Goal: Complete application form

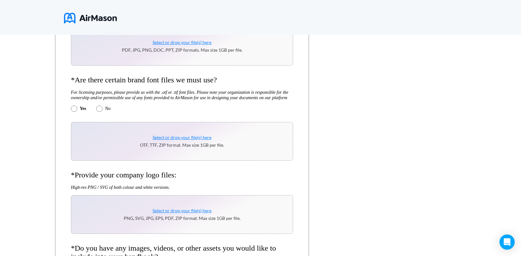
scroll to position [369, 0]
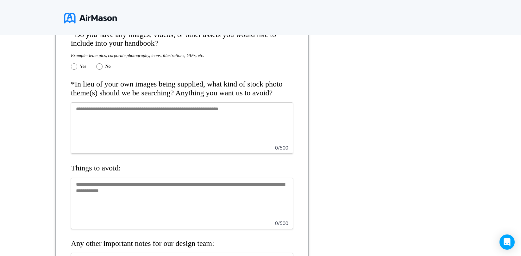
scroll to position [580, 0]
click at [174, 140] on textarea at bounding box center [182, 127] width 222 height 51
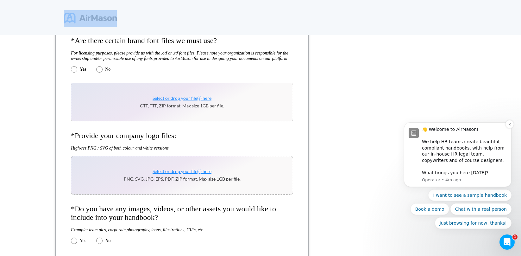
scroll to position [406, 0]
click at [460, 251] on div "*Organization name: *Your information: Describe your business in a few words: 0…" at bounding box center [260, 180] width 521 height 857
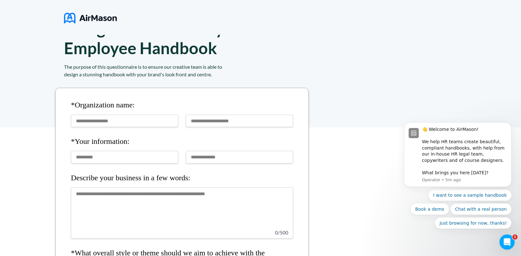
scroll to position [0, 0]
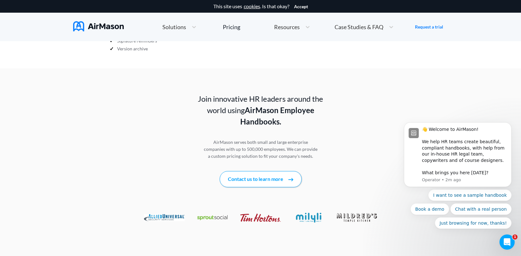
scroll to position [555, 0]
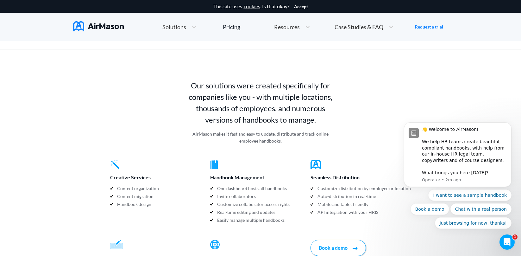
click at [368, 28] on span "Case Studies & FAQ" at bounding box center [358, 27] width 49 height 6
click at [362, 53] on span "MT+Co." at bounding box center [367, 51] width 20 height 7
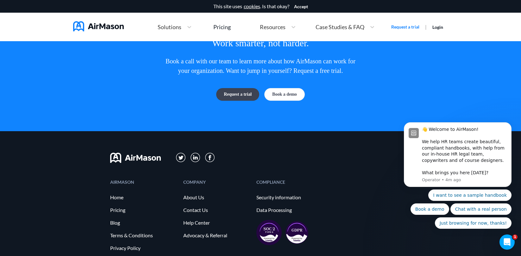
scroll to position [1736, 0]
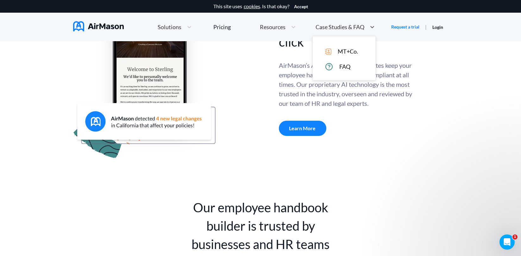
click at [348, 27] on span "Case Studies & FAQ" at bounding box center [339, 27] width 49 height 6
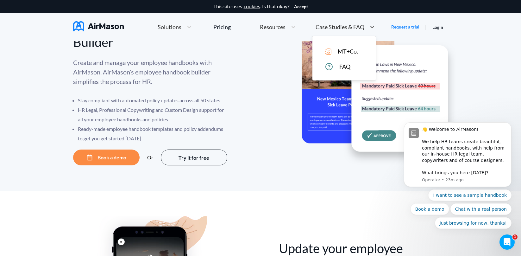
click at [343, 53] on span "MT+Co." at bounding box center [348, 51] width 20 height 7
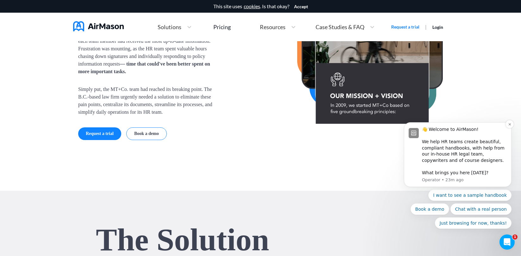
scroll to position [586, 0]
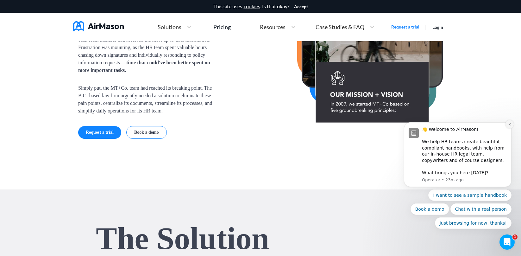
click at [510, 124] on icon "Dismiss notification" at bounding box center [509, 123] width 3 height 3
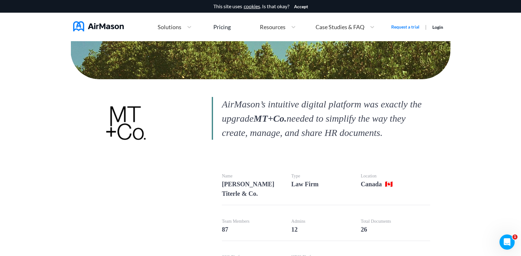
scroll to position [0, 0]
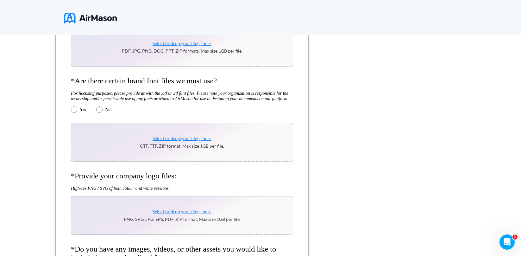
scroll to position [362, 0]
